Goal: Task Accomplishment & Management: Use online tool/utility

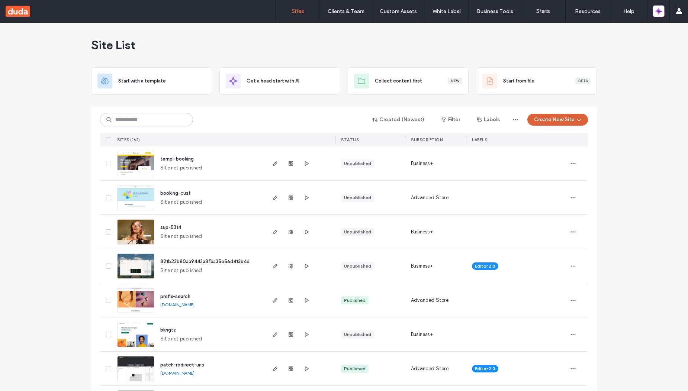
click at [568, 118] on button "Create New Site" at bounding box center [558, 120] width 61 height 12
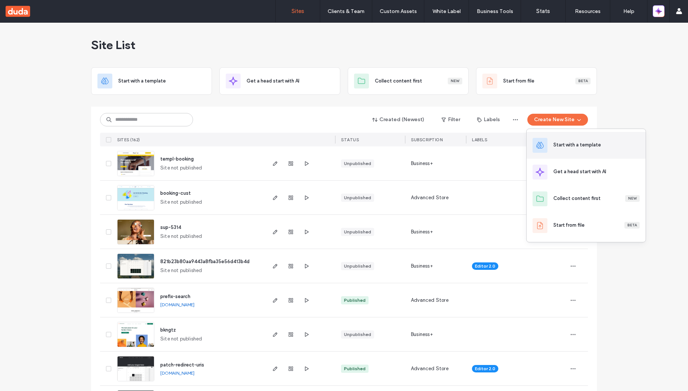
click at [568, 146] on div "Start with a template" at bounding box center [578, 144] width 48 height 7
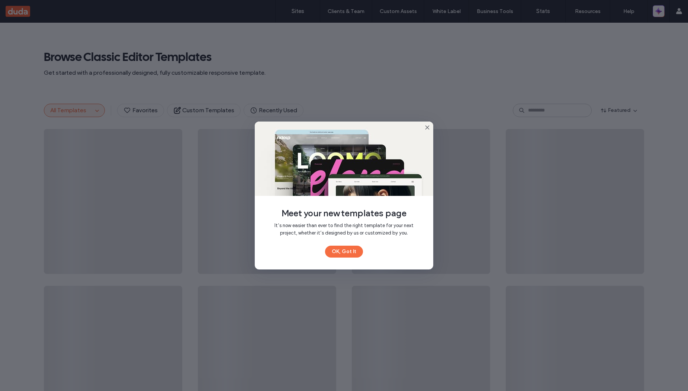
click at [430, 130] on icon at bounding box center [428, 128] width 6 height 6
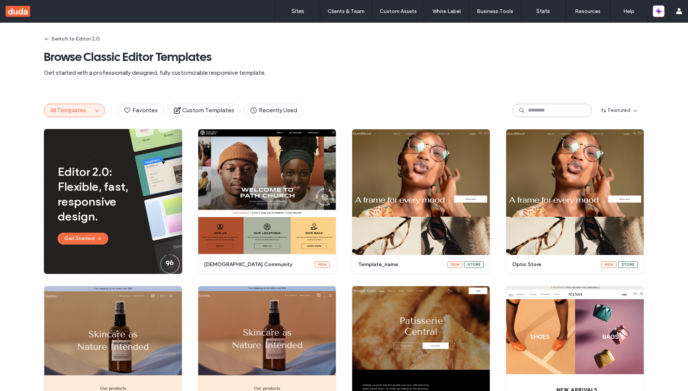
click at [533, 111] on input at bounding box center [552, 110] width 79 height 13
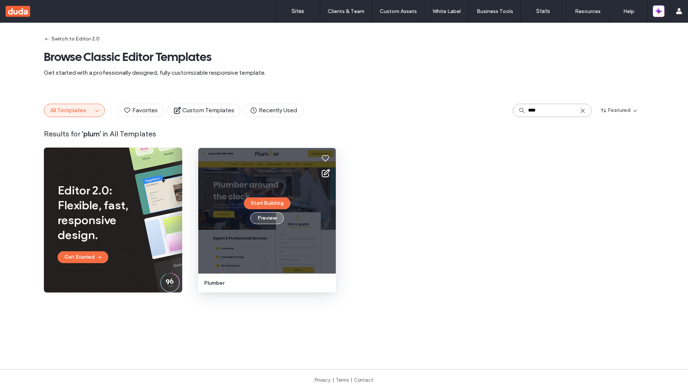
type input "****"
click at [267, 221] on button "Preview" at bounding box center [266, 218] width 33 height 12
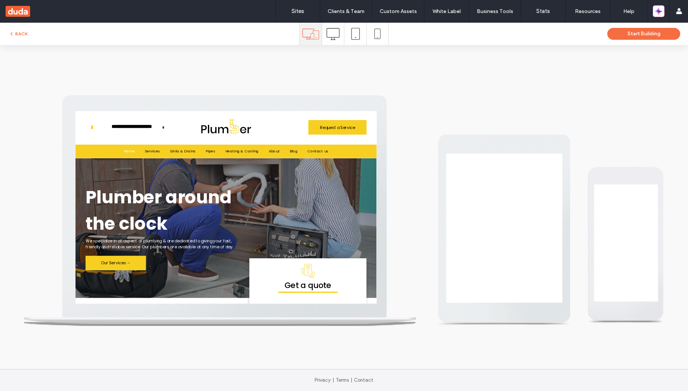
click at [341, 224] on h1 "Plumber around the clock" at bounding box center [220, 258] width 260 height 79
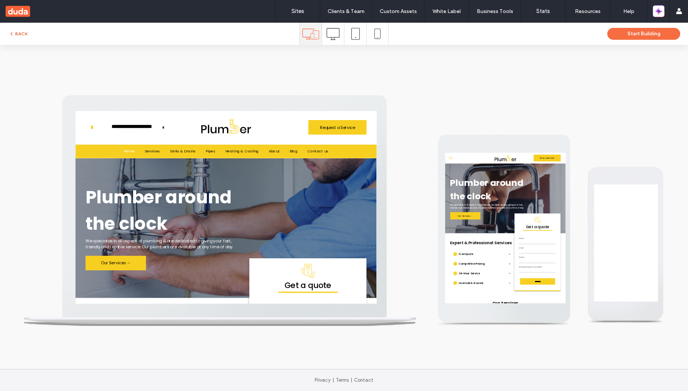
click at [24, 30] on button "BACK" at bounding box center [18, 33] width 19 height 9
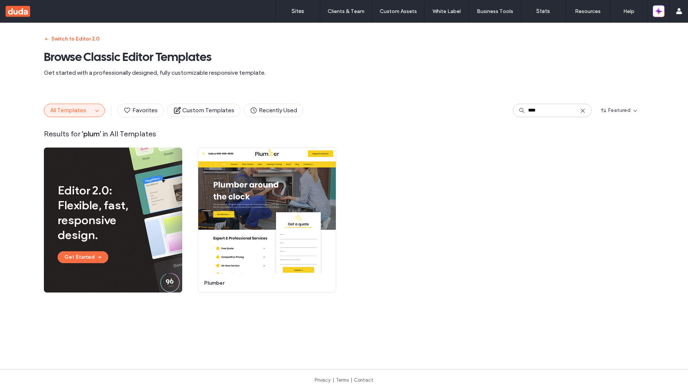
click at [79, 38] on button "Switch to Editor 2.0" at bounding box center [72, 39] width 56 height 12
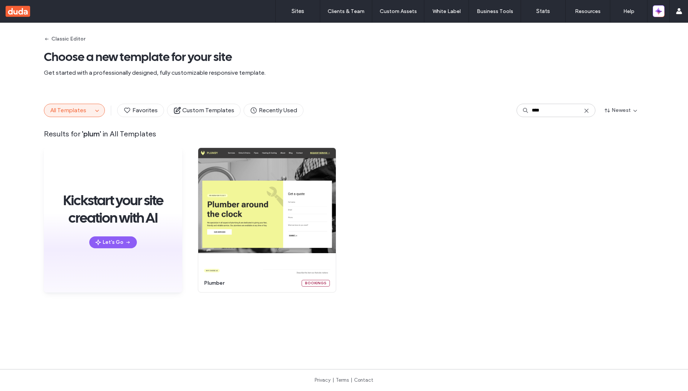
click at [131, 89] on div "Classic Editor Choose a new template for your site Get started with a professio…" at bounding box center [344, 57] width 601 height 69
click at [551, 113] on input "****" at bounding box center [556, 110] width 79 height 13
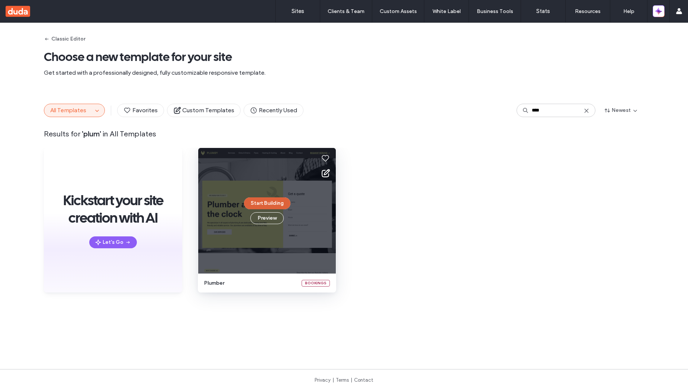
click at [255, 202] on button "Start Building" at bounding box center [267, 204] width 47 height 12
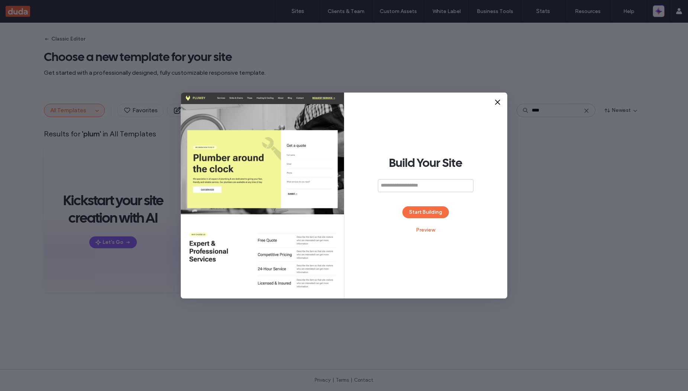
click at [411, 186] on input at bounding box center [426, 185] width 96 height 13
type input "*"
type input "**********"
click at [430, 215] on button "Start Building" at bounding box center [426, 213] width 47 height 12
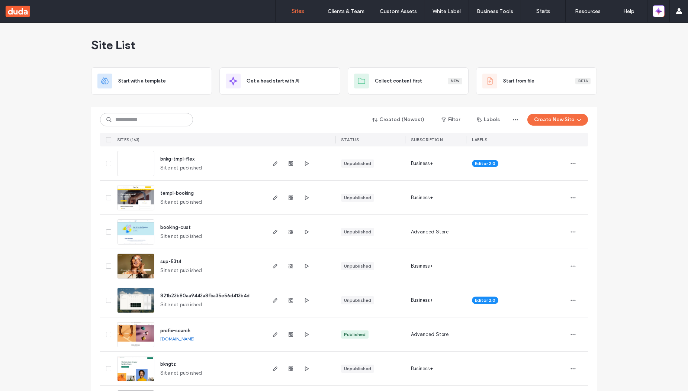
click at [574, 163] on span "button" at bounding box center [573, 164] width 12 height 12
click at [546, 259] on span "Delete Site" at bounding box center [536, 258] width 25 height 7
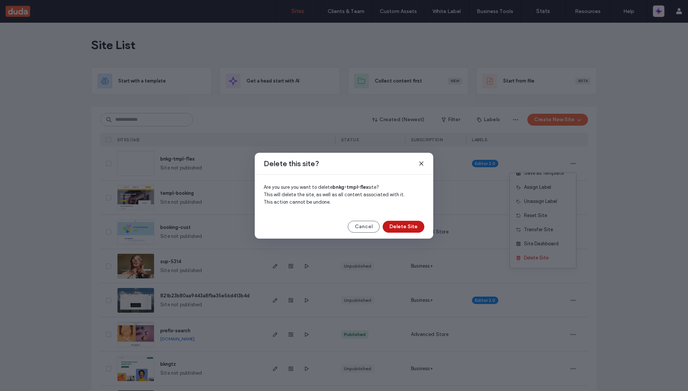
click at [402, 231] on button "Delete Site" at bounding box center [404, 227] width 42 height 12
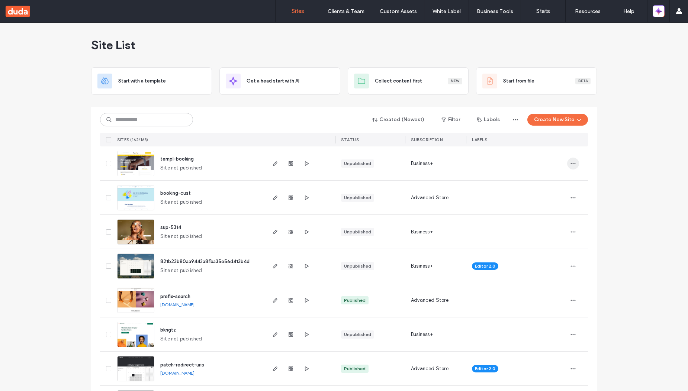
click at [570, 165] on icon "button" at bounding box center [573, 164] width 6 height 6
click at [552, 256] on div "Delete Site" at bounding box center [543, 258] width 66 height 14
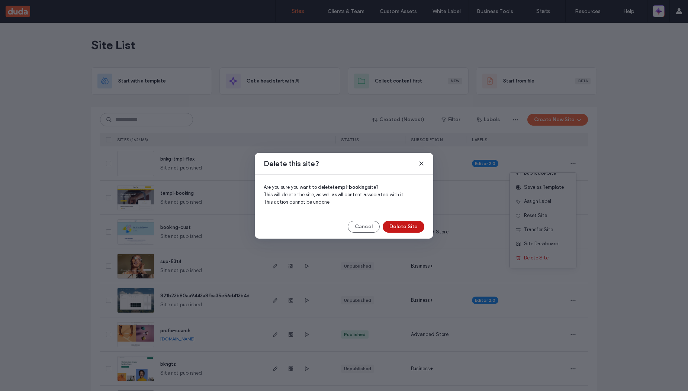
click at [410, 230] on button "Delete Site" at bounding box center [404, 227] width 42 height 12
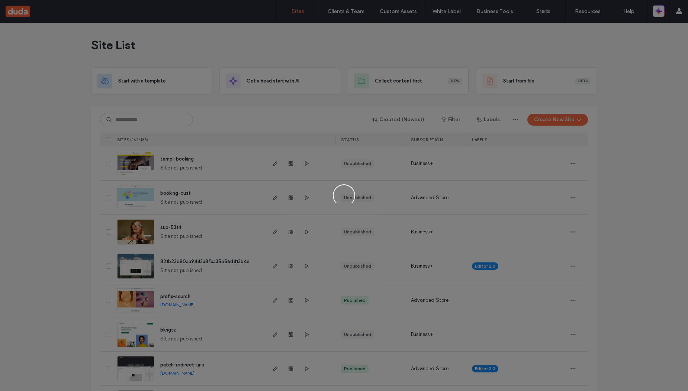
drag, startPoint x: 621, startPoint y: 138, endPoint x: 614, endPoint y: 51, distance: 87.0
click at [621, 137] on div at bounding box center [344, 195] width 688 height 391
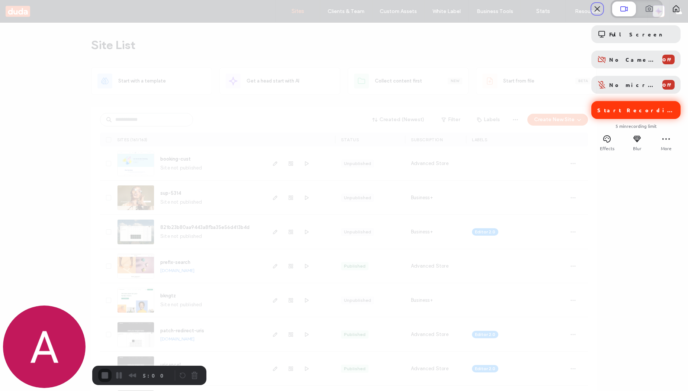
click at [624, 113] on span "Start Recording" at bounding box center [637, 110] width 79 height 7
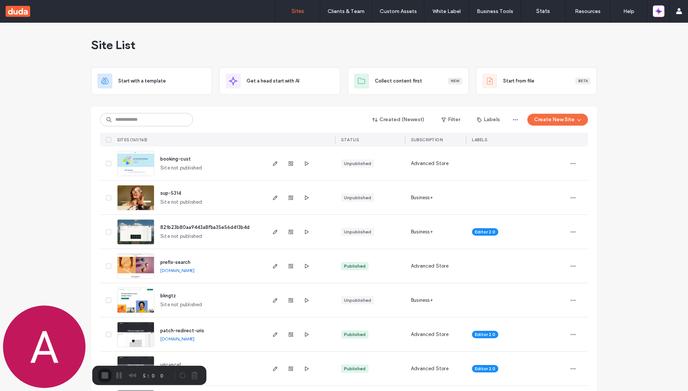
click at [569, 123] on button "Create New Site" at bounding box center [558, 120] width 61 height 12
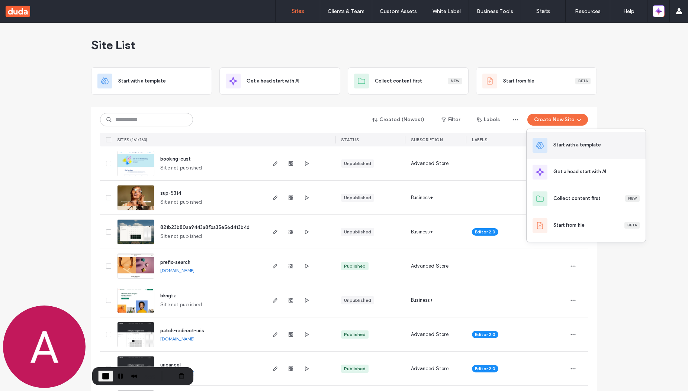
click at [569, 148] on div "Start with a template" at bounding box center [578, 144] width 48 height 7
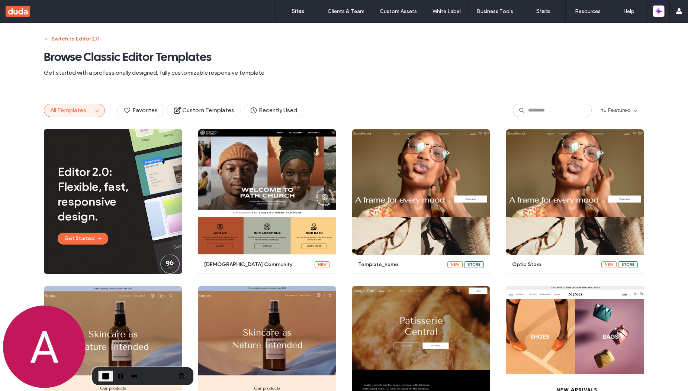
click at [86, 41] on button "Switch to Editor 2.0" at bounding box center [72, 39] width 56 height 12
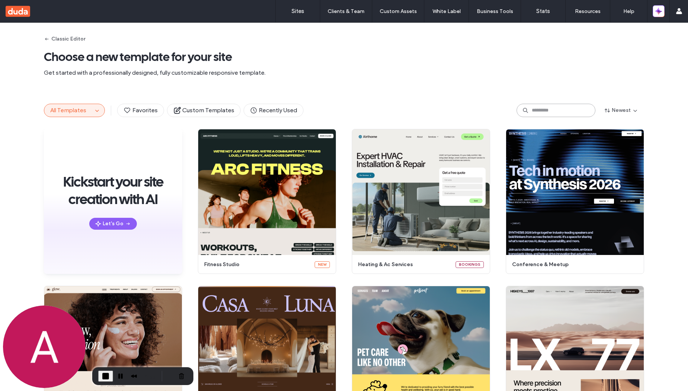
click at [551, 115] on input at bounding box center [556, 110] width 79 height 13
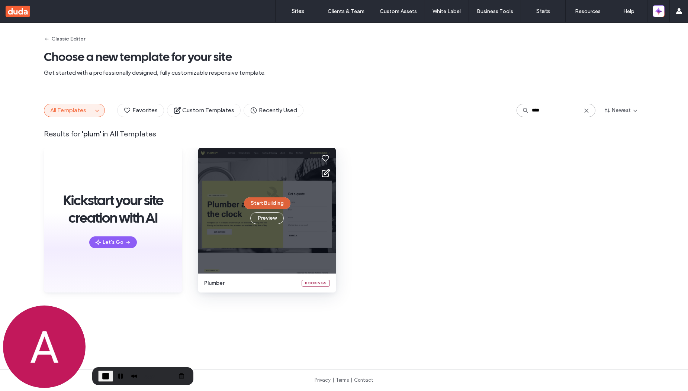
type input "****"
click at [274, 207] on button "Start Building" at bounding box center [267, 204] width 47 height 12
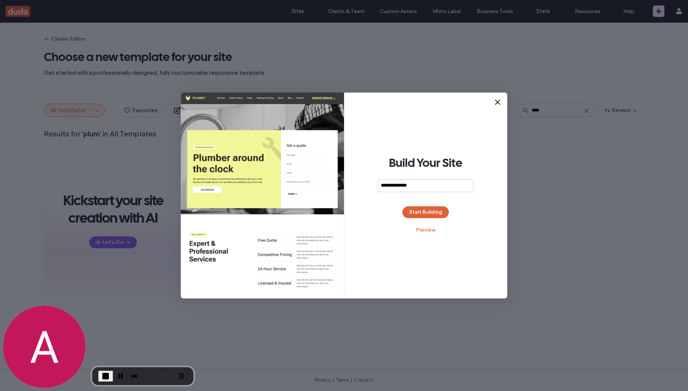
type input "**********"
click at [420, 210] on button "Start Building" at bounding box center [426, 213] width 47 height 12
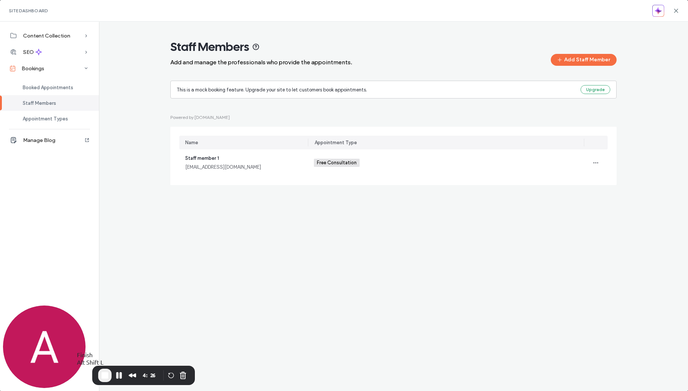
click at [108, 379] on span "End Recording" at bounding box center [104, 375] width 9 height 9
